Goal: Information Seeking & Learning: Check status

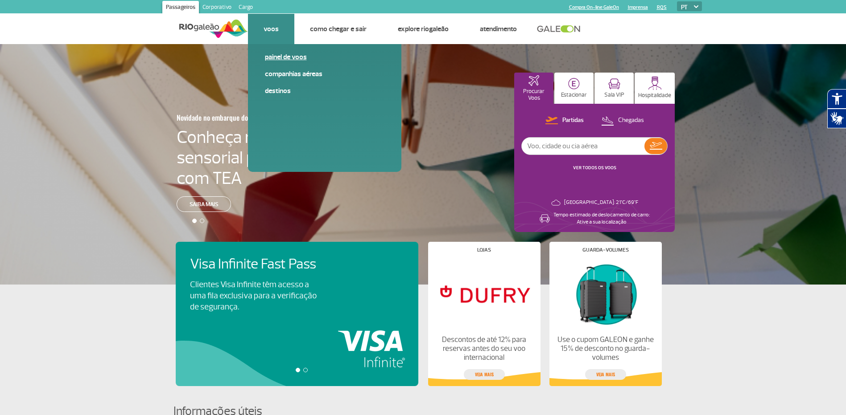
click at [270, 52] on link "Painel de voos" at bounding box center [324, 57] width 119 height 10
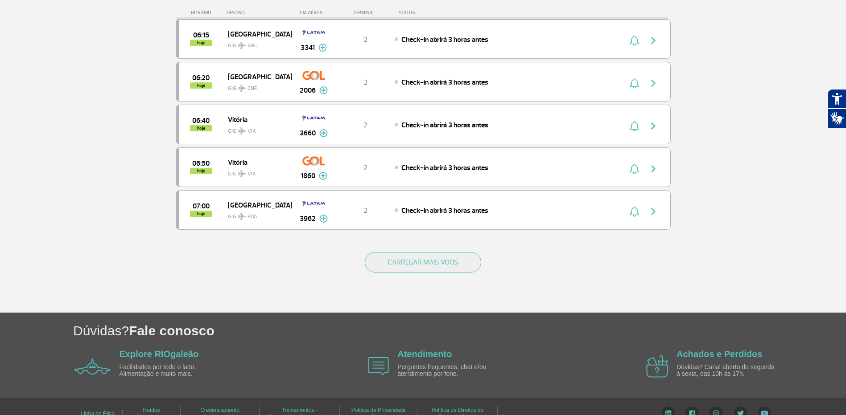
scroll to position [786, 0]
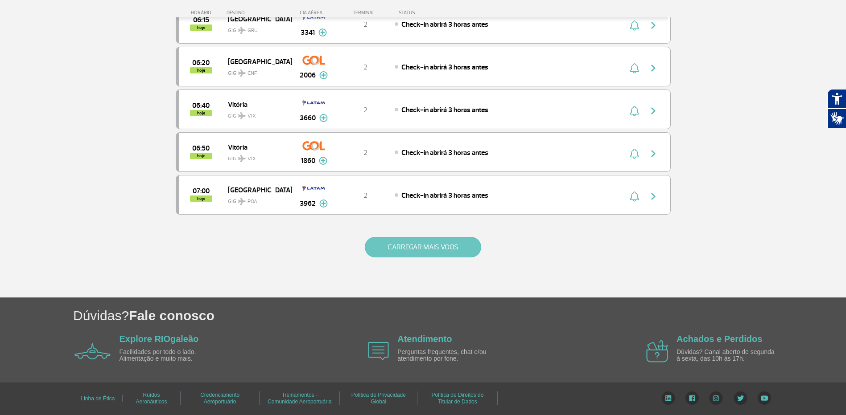
click at [426, 256] on button "CARREGAR MAIS VOOS" at bounding box center [423, 247] width 116 height 21
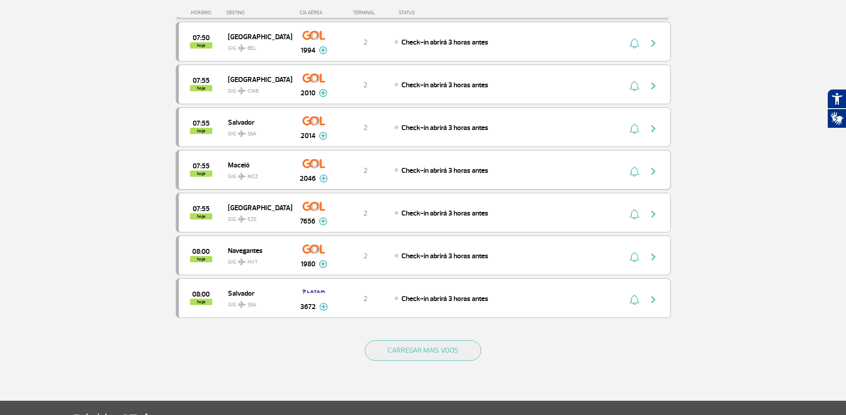
scroll to position [1544, 0]
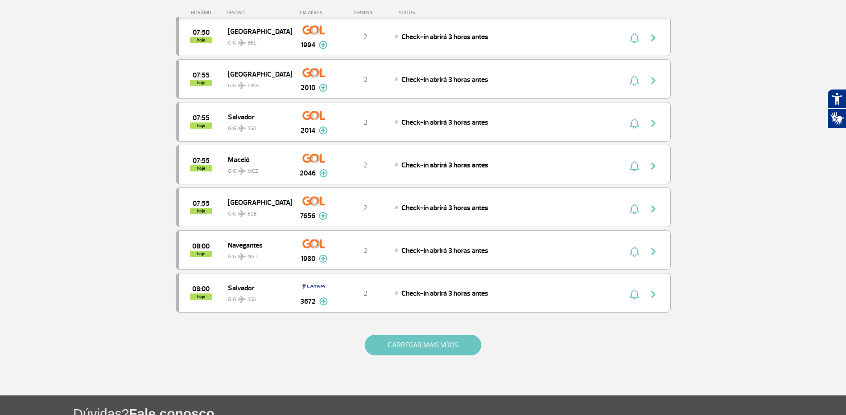
click at [408, 343] on button "CARREGAR MAIS VOOS" at bounding box center [423, 345] width 116 height 21
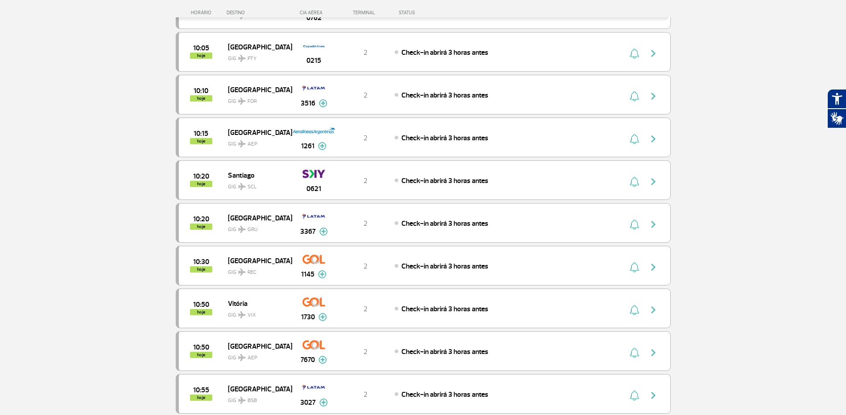
scroll to position [2346, 0]
